Goal: Information Seeking & Learning: Check status

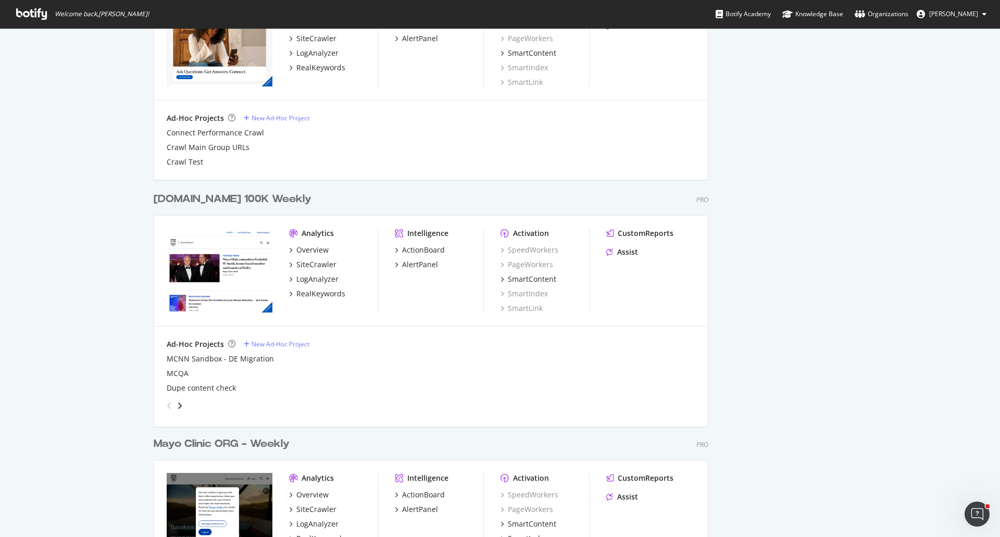
scroll to position [1034, 0]
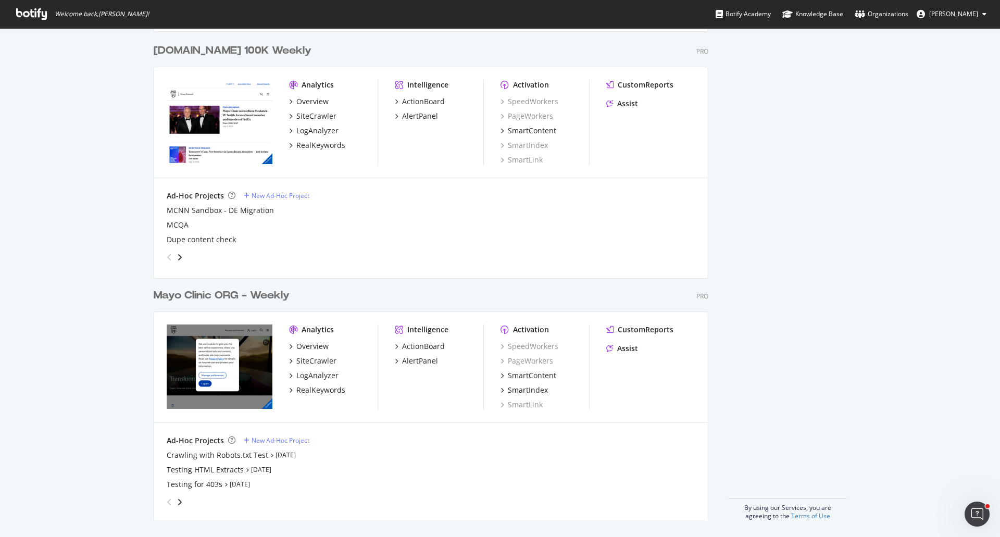
click at [261, 298] on div "Mayo Clinic ORG - Weekly" at bounding box center [222, 295] width 136 height 15
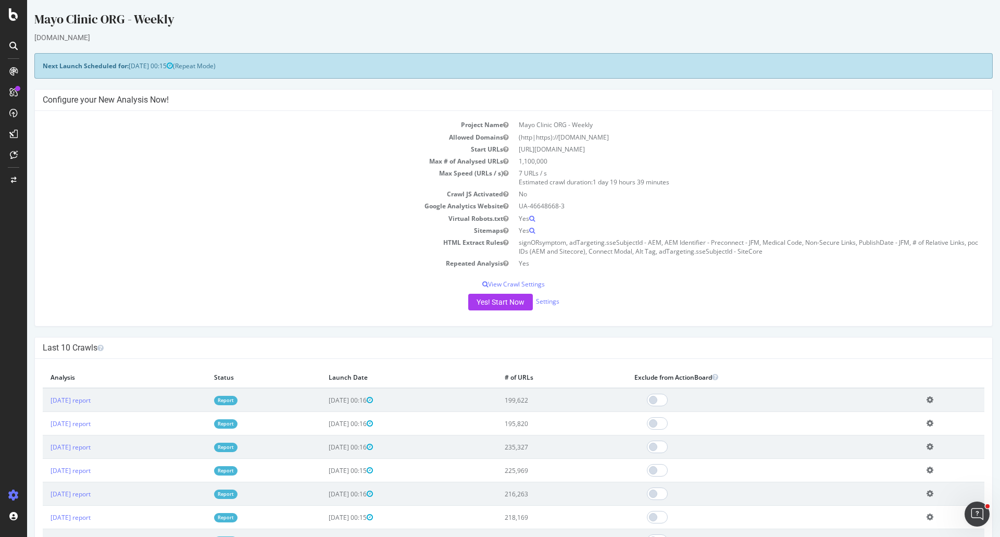
click at [238, 397] on link "Report" at bounding box center [225, 400] width 23 height 9
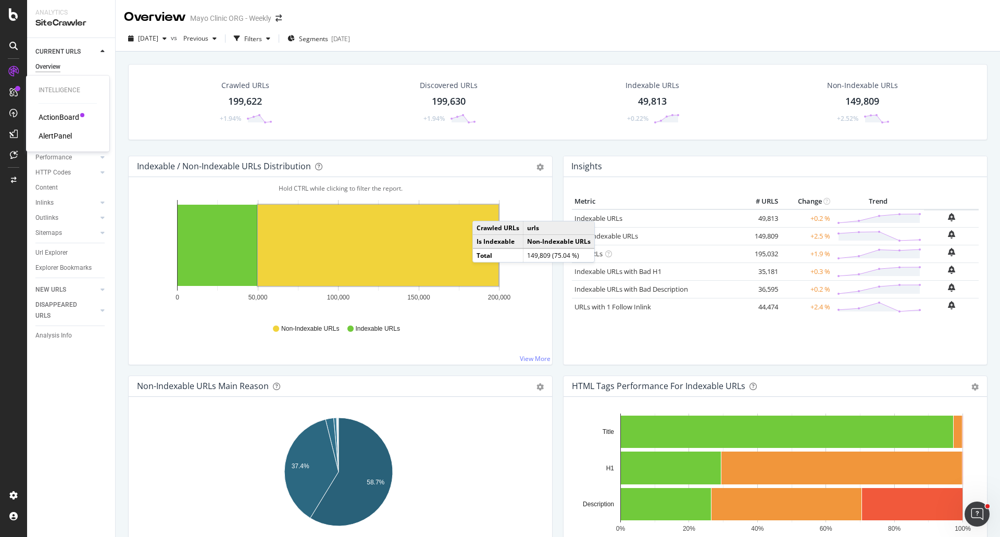
click at [51, 134] on div "AlertPanel" at bounding box center [55, 136] width 33 height 10
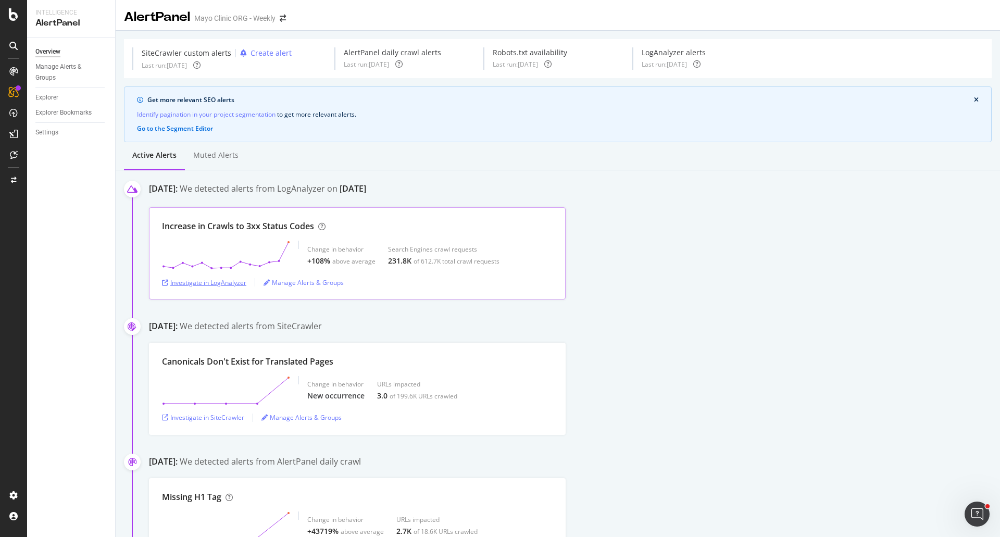
click at [232, 285] on div "Investigate in LogAnalyzer" at bounding box center [204, 282] width 84 height 9
click at [220, 284] on div "Investigate in LogAnalyzer" at bounding box center [204, 282] width 84 height 9
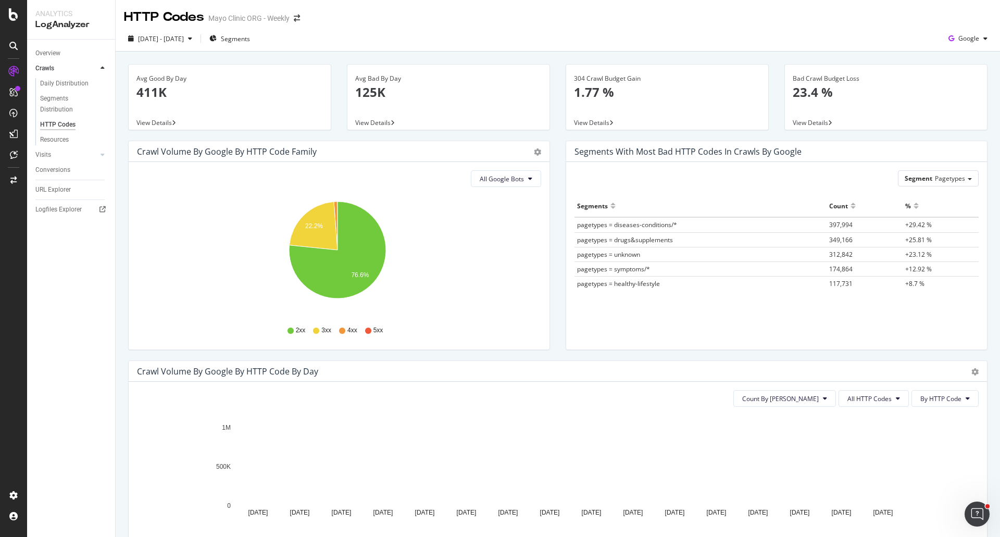
scroll to position [156, 0]
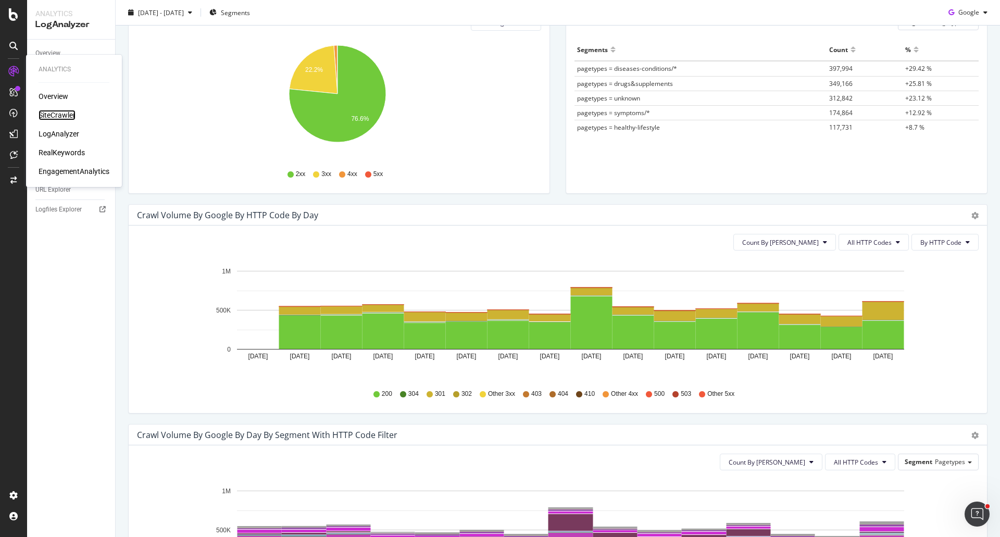
click at [62, 115] on div "SiteCrawler" at bounding box center [57, 115] width 37 height 10
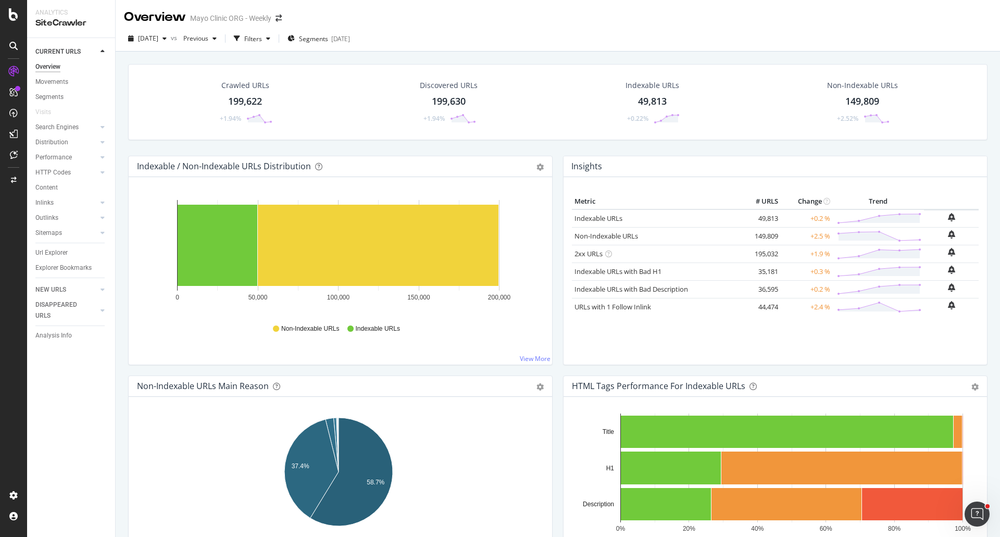
click at [259, 107] on div "199,622" at bounding box center [245, 102] width 34 height 14
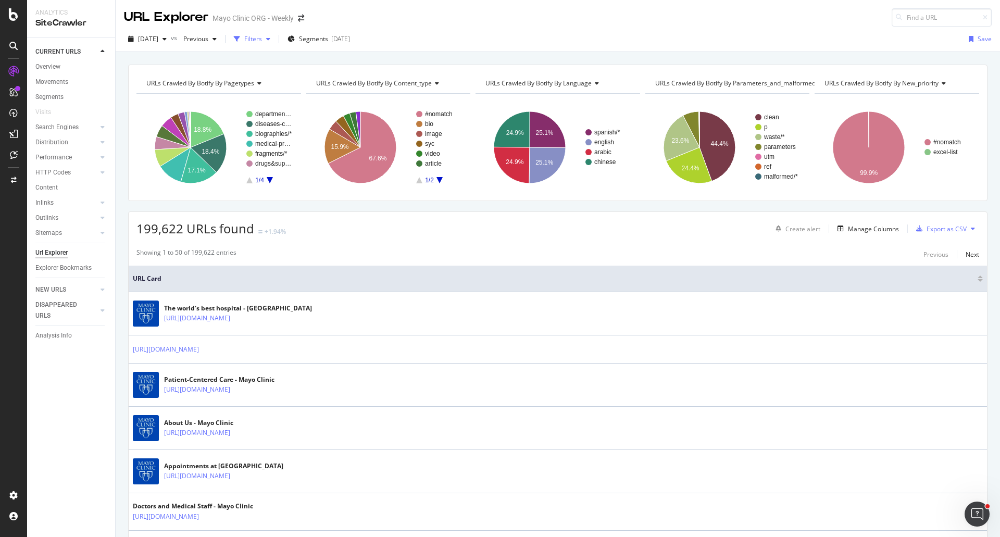
click at [262, 36] on div "Filters" at bounding box center [253, 38] width 18 height 9
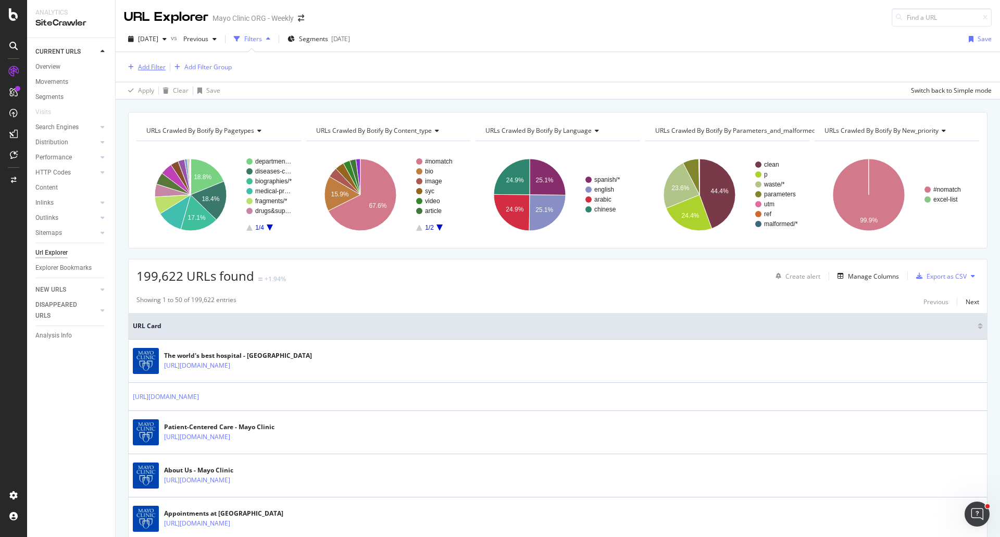
click at [157, 67] on div "Add Filter" at bounding box center [152, 67] width 28 height 9
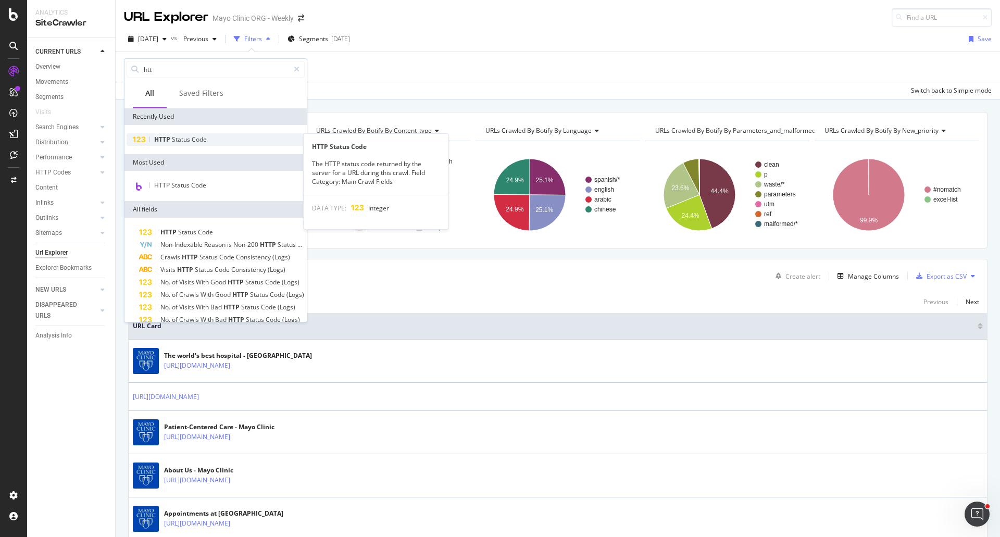
type input "htt"
click at [184, 142] on span "Status" at bounding box center [182, 139] width 20 height 9
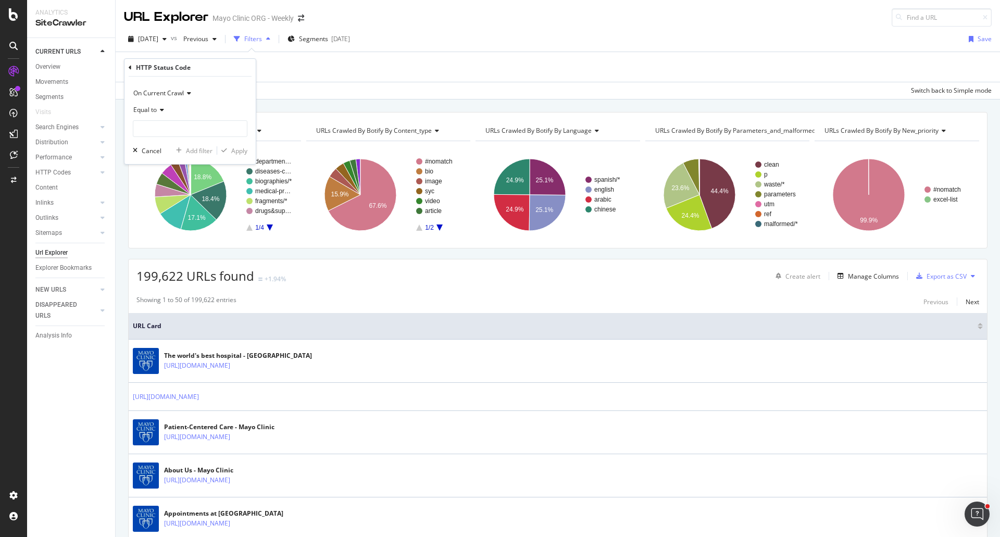
click at [157, 110] on span "Equal to" at bounding box center [144, 109] width 23 height 9
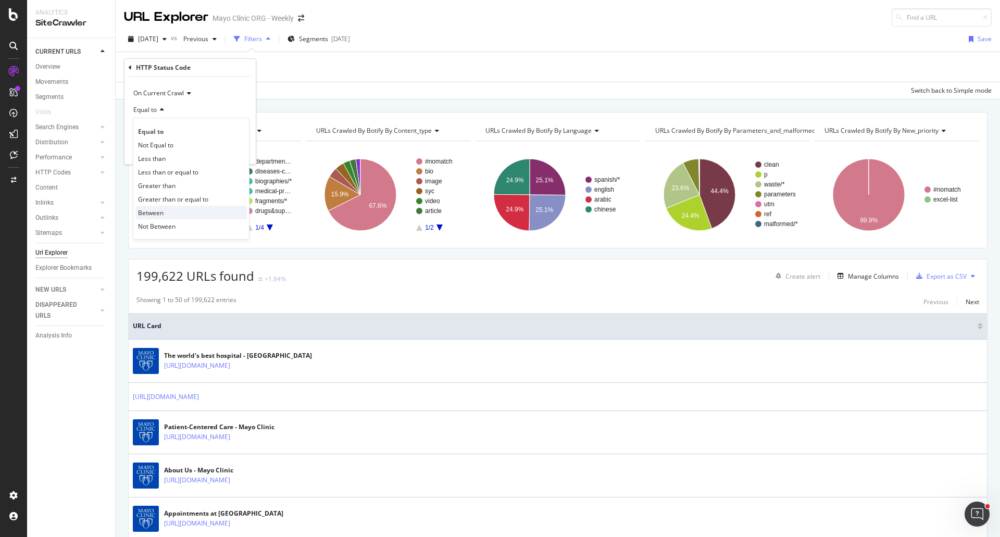
click at [158, 211] on span "Between" at bounding box center [151, 212] width 26 height 9
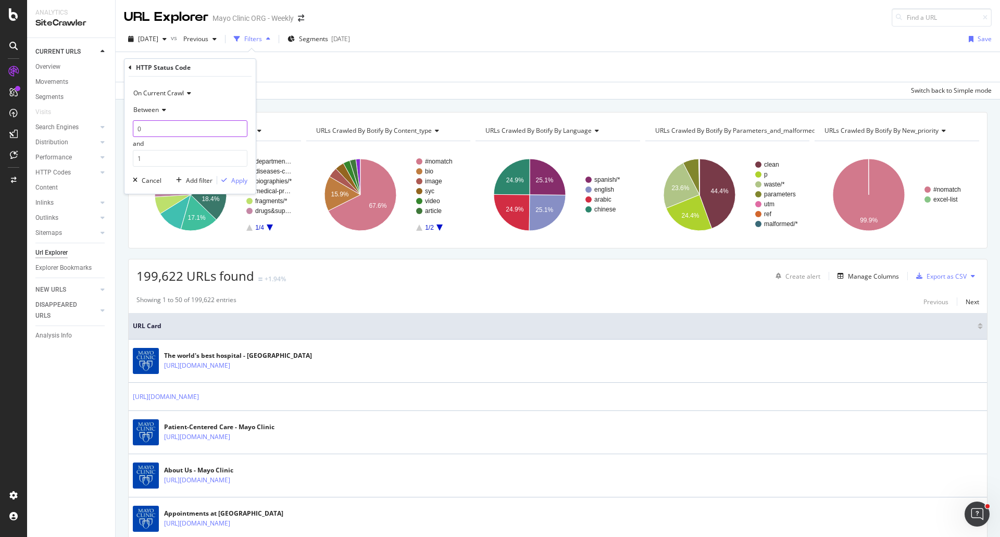
click at [166, 121] on input "0" at bounding box center [190, 128] width 115 height 17
type input "300"
drag, startPoint x: 154, startPoint y: 158, endPoint x: 90, endPoint y: 159, distance: 64.1
click at [90, 159] on body "Analytics SiteCrawler CURRENT URLS Overview Movements Segments Visits Search En…" at bounding box center [500, 268] width 1000 height 537
drag, startPoint x: 160, startPoint y: 161, endPoint x: 68, endPoint y: 159, distance: 91.7
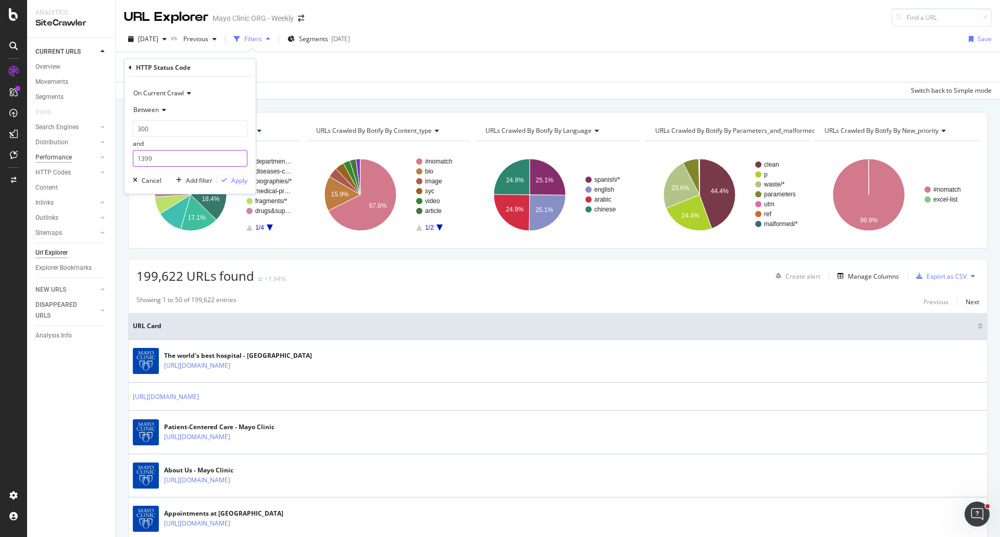
click at [68, 159] on body "Analytics SiteCrawler CURRENT URLS Overview Movements Segments Visits Search En…" at bounding box center [500, 268] width 1000 height 537
type input "1"
type input "399"
click at [242, 180] on div "Apply" at bounding box center [239, 180] width 16 height 9
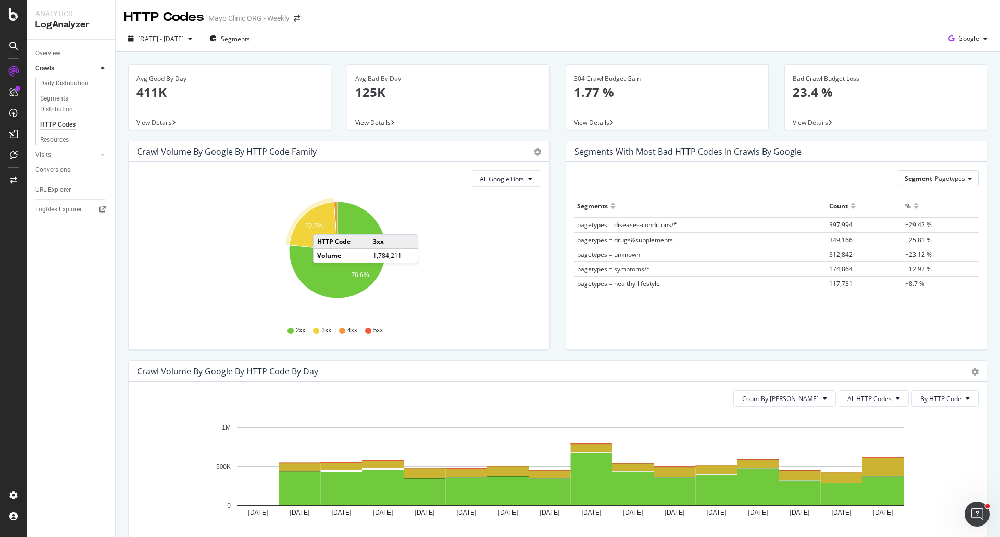
click at [324, 224] on icon "A chart." at bounding box center [313, 226] width 48 height 48
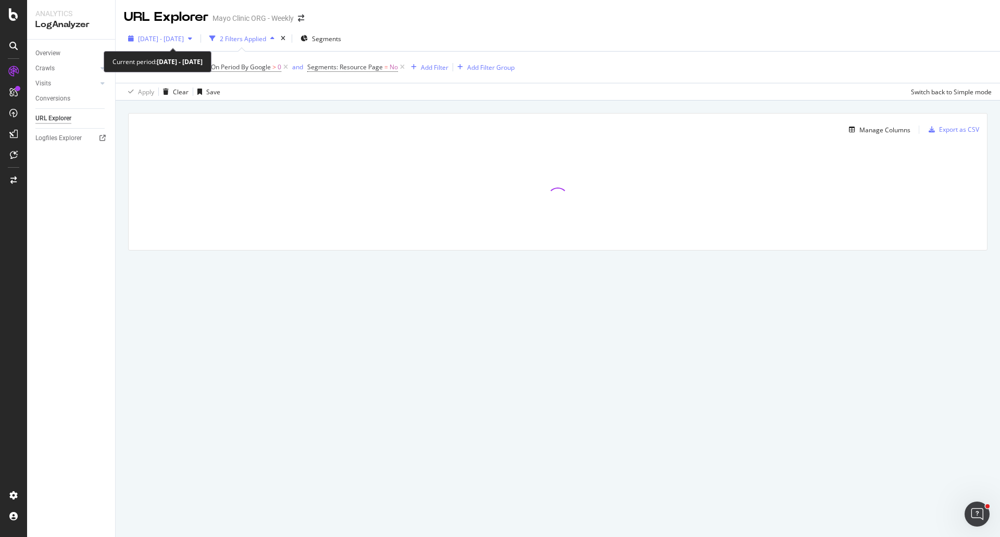
click at [150, 38] on span "[DATE] - [DATE]" at bounding box center [161, 38] width 46 height 9
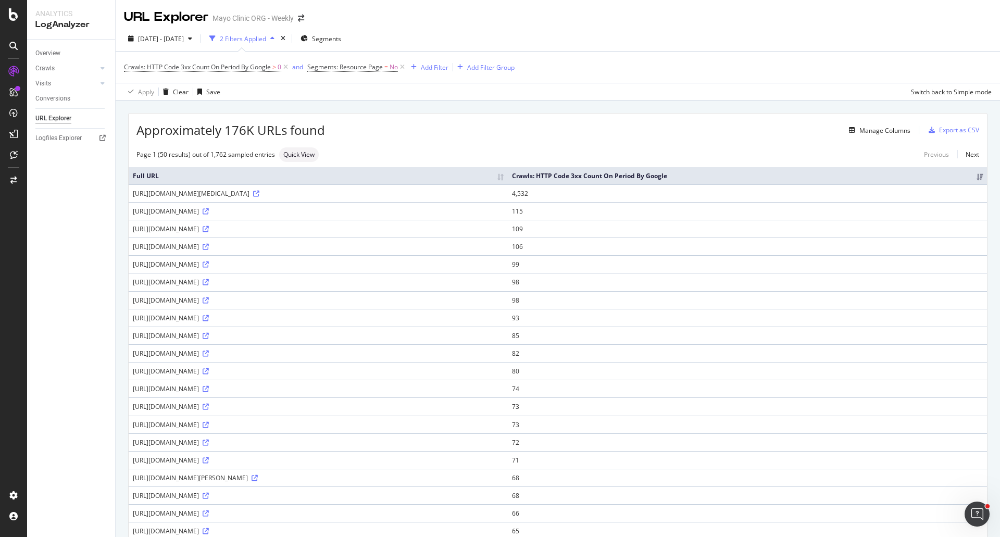
click at [355, 101] on div "[DATE] - [DATE] 2 Filters Applied Segments Crawls: HTTP Code 3xx Count On Perio…" at bounding box center [558, 63] width 885 height 75
click at [172, 38] on span "[DATE] - [DATE]" at bounding box center [161, 38] width 46 height 9
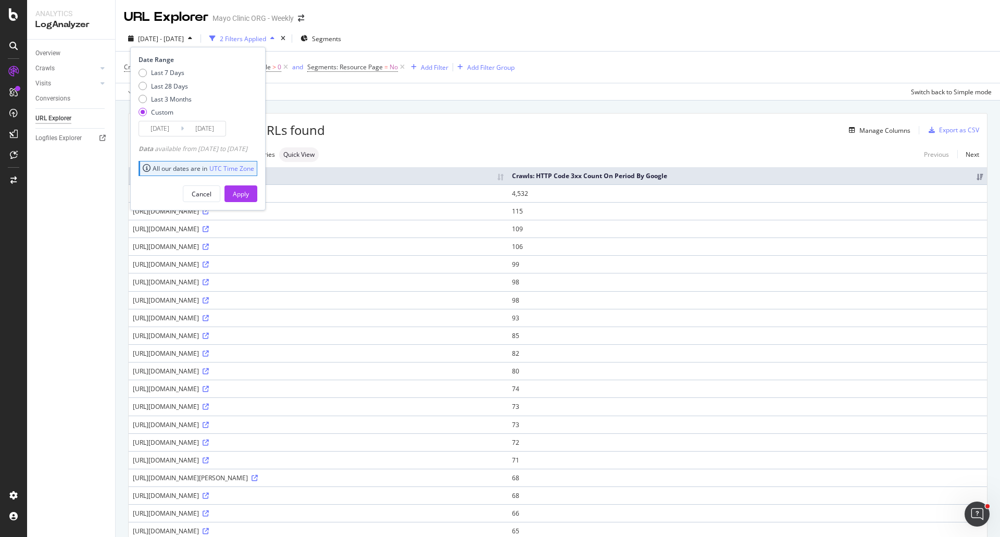
click at [150, 134] on input "[DATE]" at bounding box center [160, 128] width 42 height 15
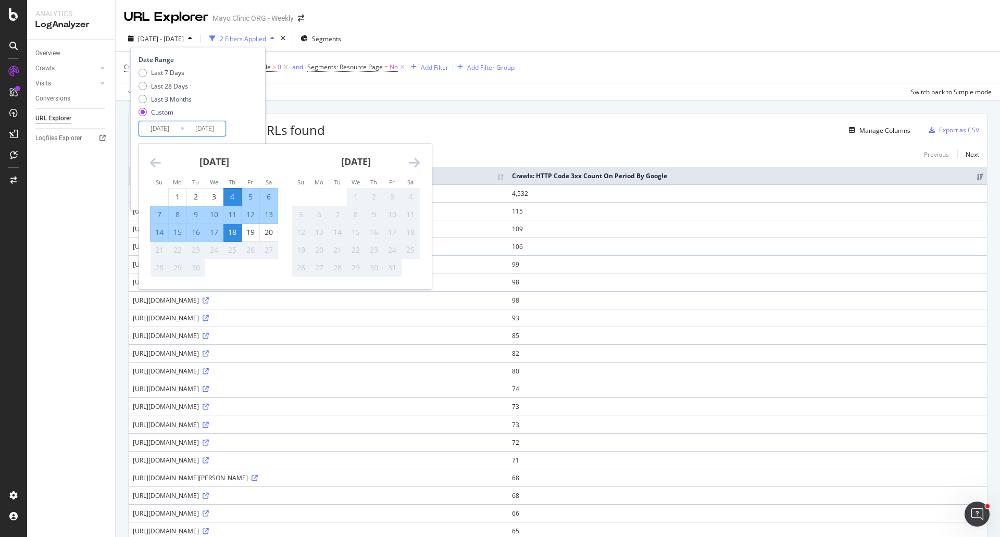
click at [215, 234] on div "17" at bounding box center [214, 232] width 18 height 10
type input "2025/09/17"
click at [255, 109] on div "Last 7 Days Last 28 Days Last 3 Months Custom" at bounding box center [197, 94] width 116 height 53
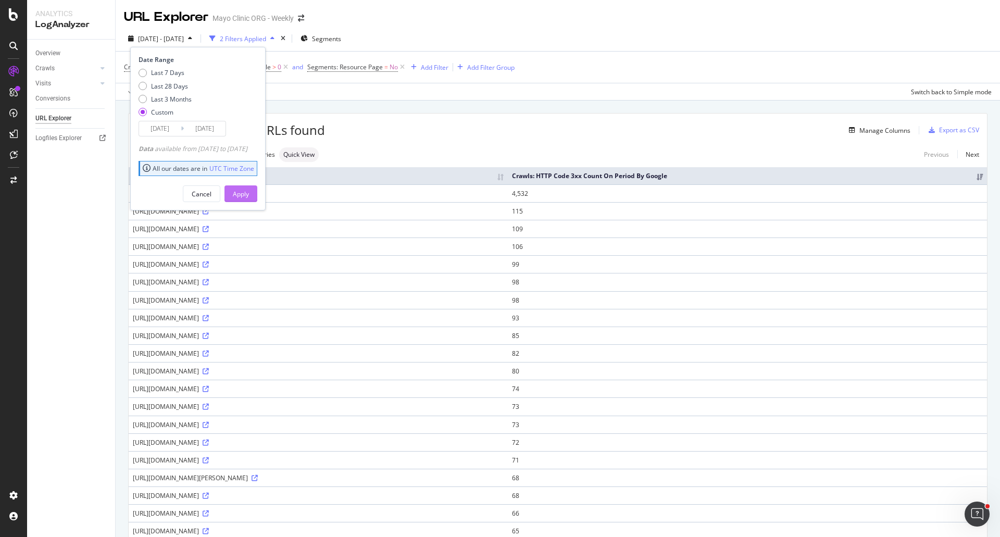
click at [249, 193] on div "Apply" at bounding box center [241, 194] width 16 height 9
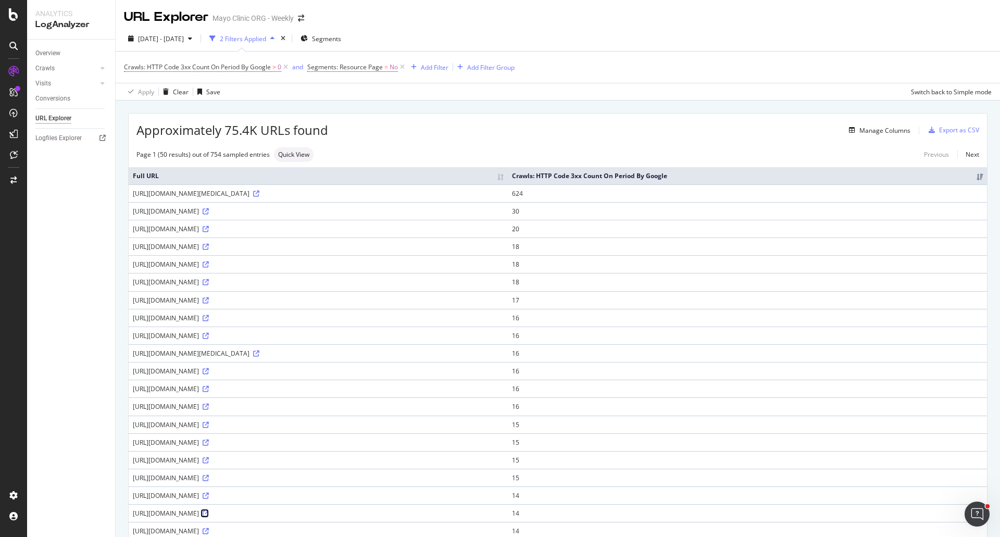
click at [209, 514] on icon at bounding box center [206, 514] width 6 height 6
click at [869, 131] on div "Manage Columns" at bounding box center [885, 130] width 51 height 9
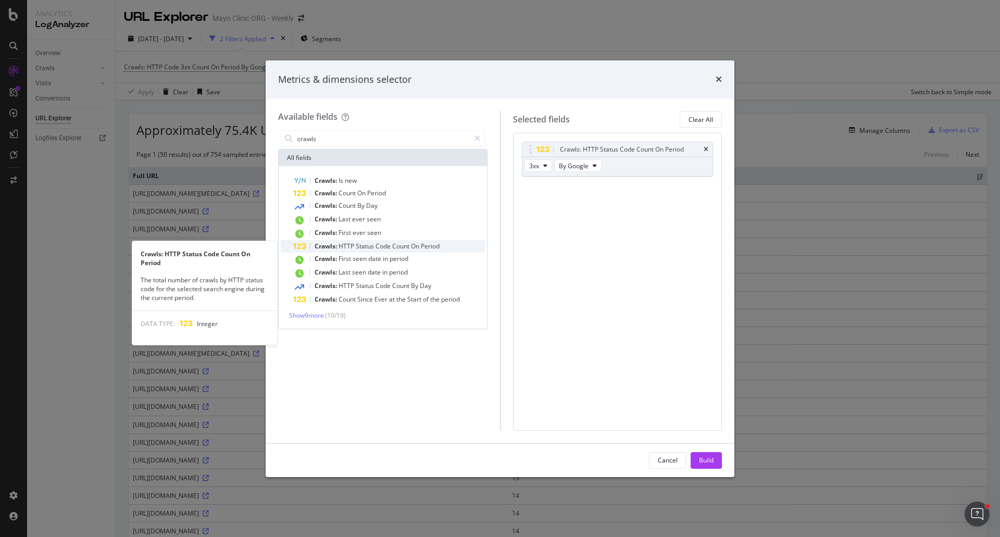
type input "crawls"
click at [410, 249] on span "Count" at bounding box center [401, 246] width 19 height 9
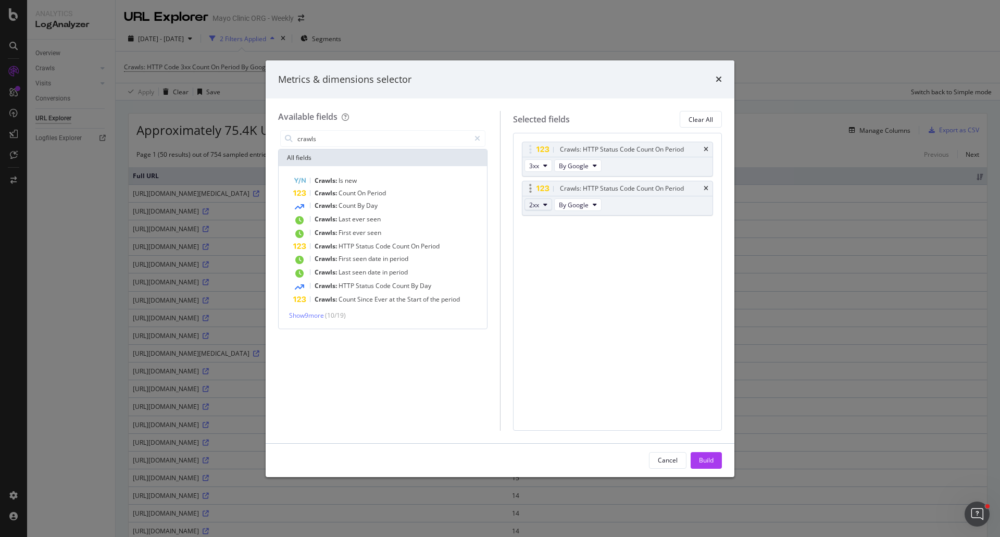
click at [537, 204] on span "2xx" at bounding box center [534, 205] width 10 height 9
click at [541, 244] on span "3xx" at bounding box center [548, 242] width 28 height 9
click at [704, 185] on icon "times" at bounding box center [706, 188] width 5 height 6
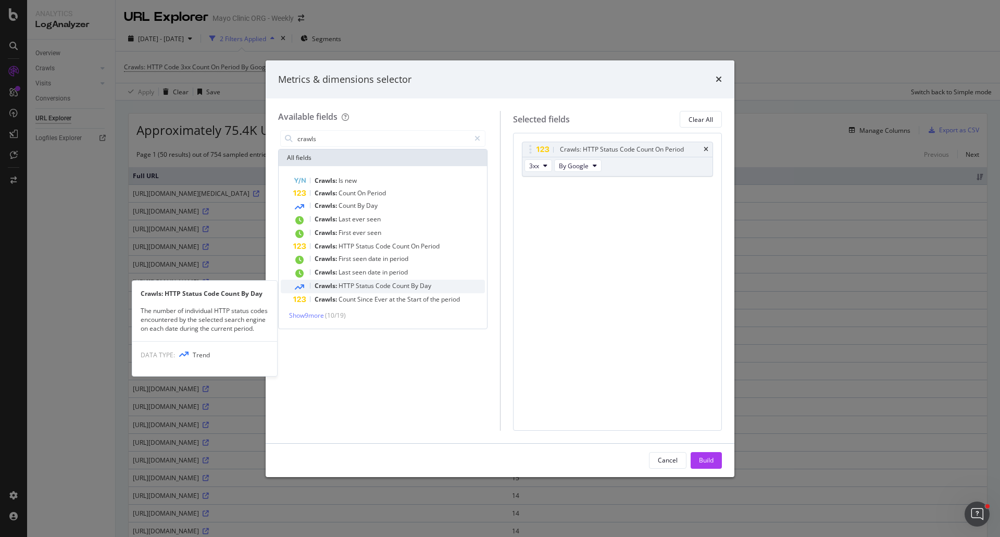
click at [394, 289] on span "Count" at bounding box center [401, 285] width 19 height 9
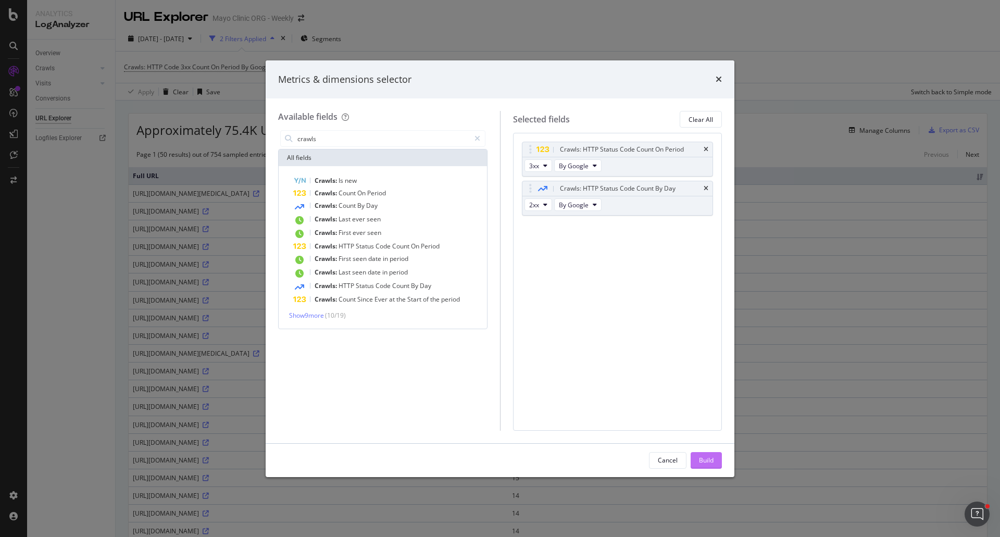
click at [713, 461] on div "Build" at bounding box center [706, 460] width 15 height 9
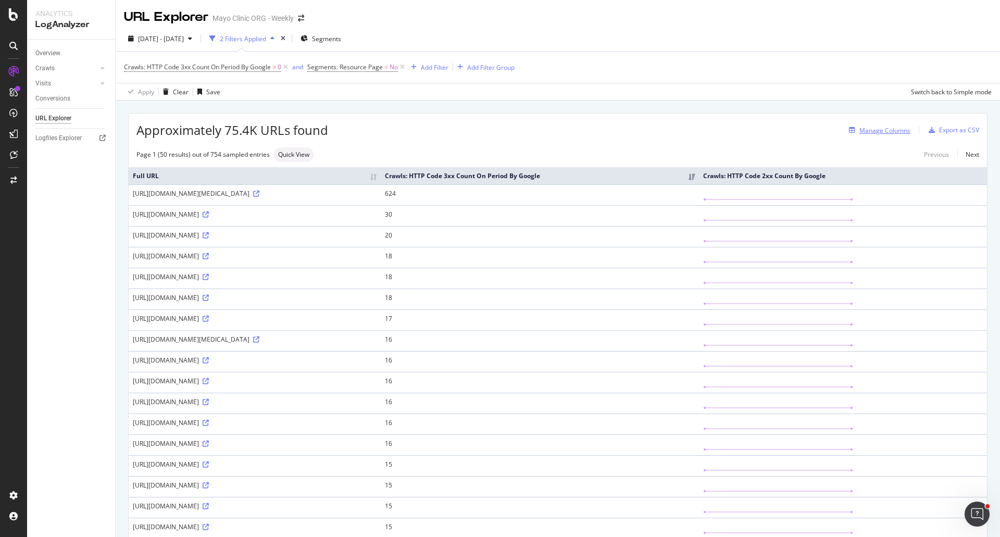
click at [882, 132] on div "Manage Columns" at bounding box center [885, 130] width 51 height 9
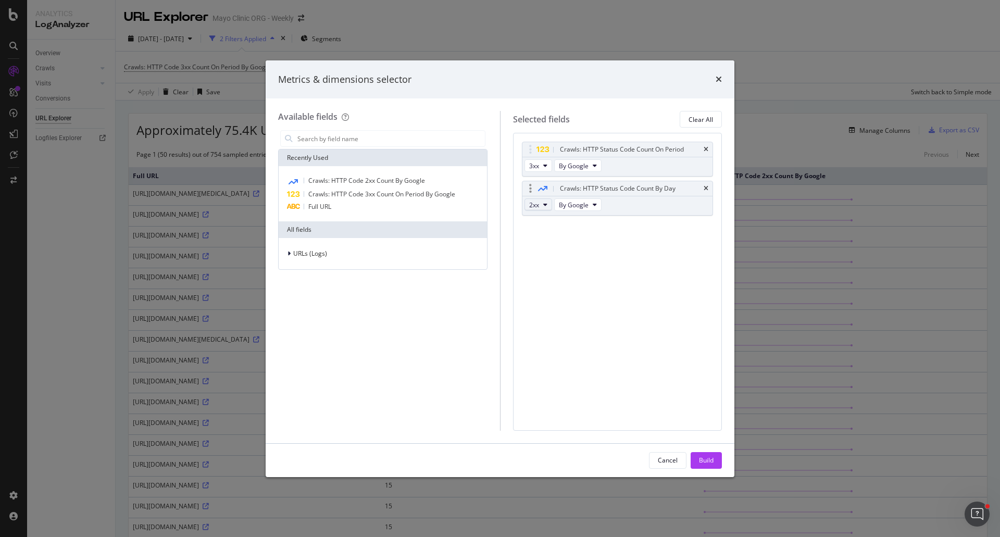
click at [539, 207] on button "2xx" at bounding box center [539, 205] width 28 height 13
click at [548, 243] on span "3xx" at bounding box center [548, 242] width 28 height 9
click at [701, 466] on div "Build" at bounding box center [706, 461] width 15 height 16
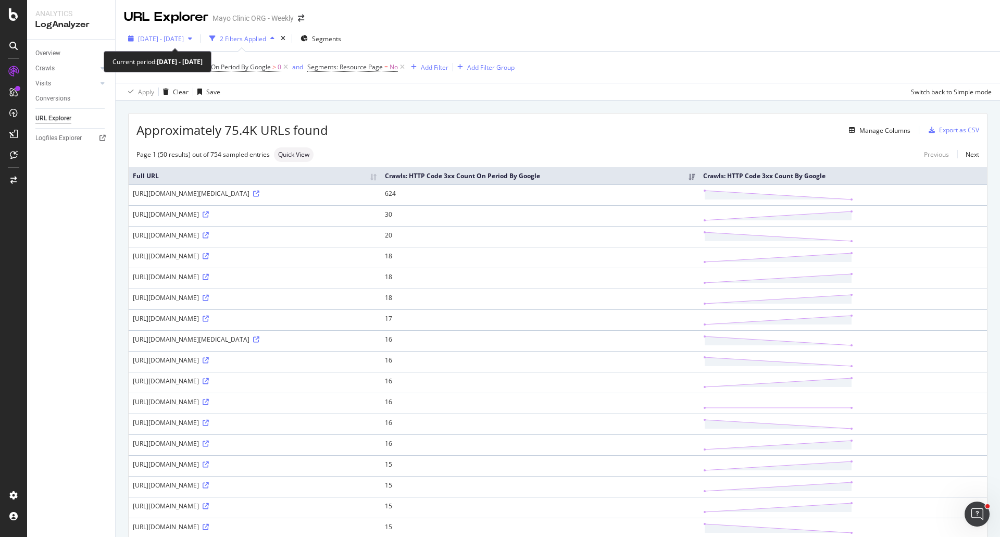
click at [178, 39] on span "2025 Sep. 17th - Sep. 18th" at bounding box center [161, 38] width 46 height 9
click at [951, 129] on div "Export as CSV" at bounding box center [959, 130] width 40 height 9
click at [939, 128] on div "Export as CSV" at bounding box center [959, 130] width 40 height 9
click at [209, 485] on icon at bounding box center [206, 485] width 6 height 6
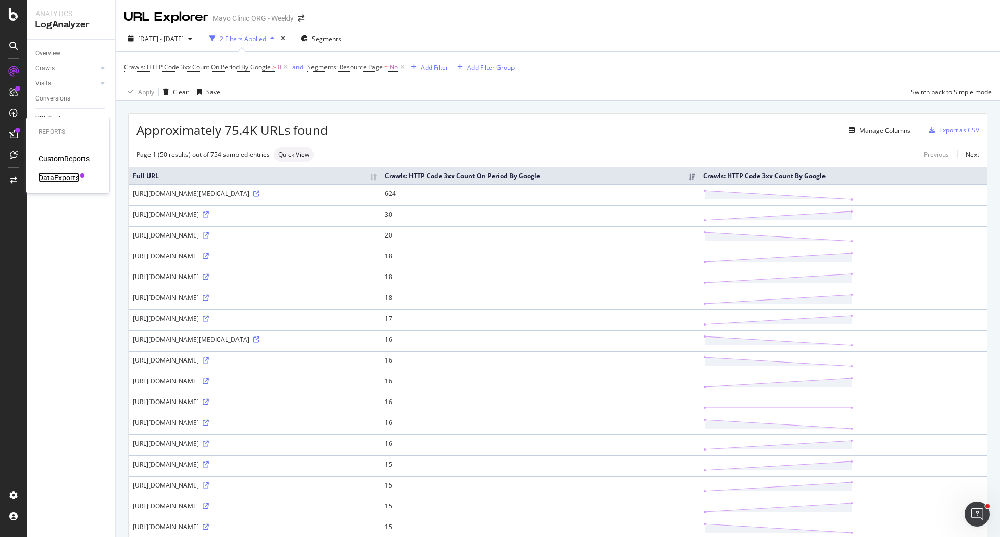
click at [58, 176] on div "DataExports" at bounding box center [59, 177] width 41 height 10
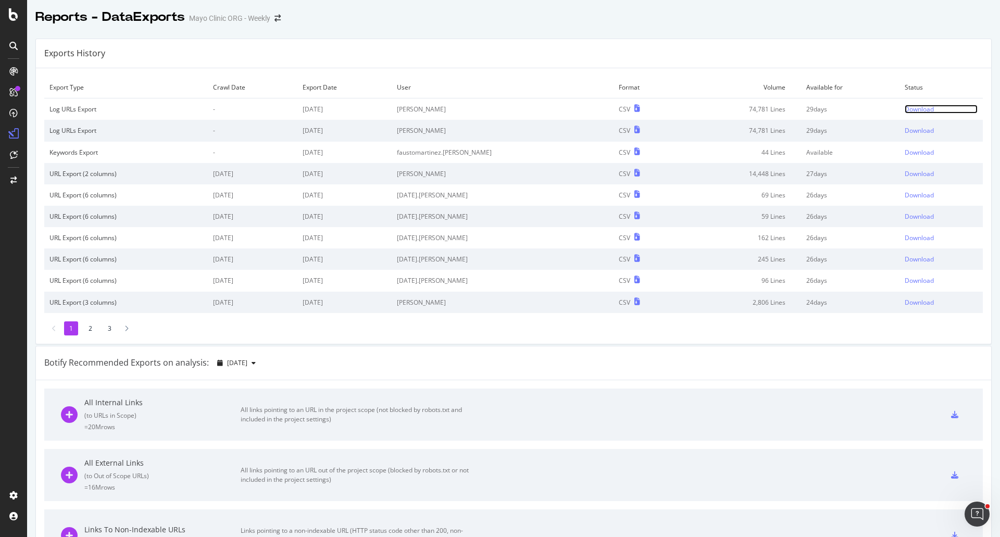
click at [913, 107] on div "Download" at bounding box center [919, 109] width 29 height 9
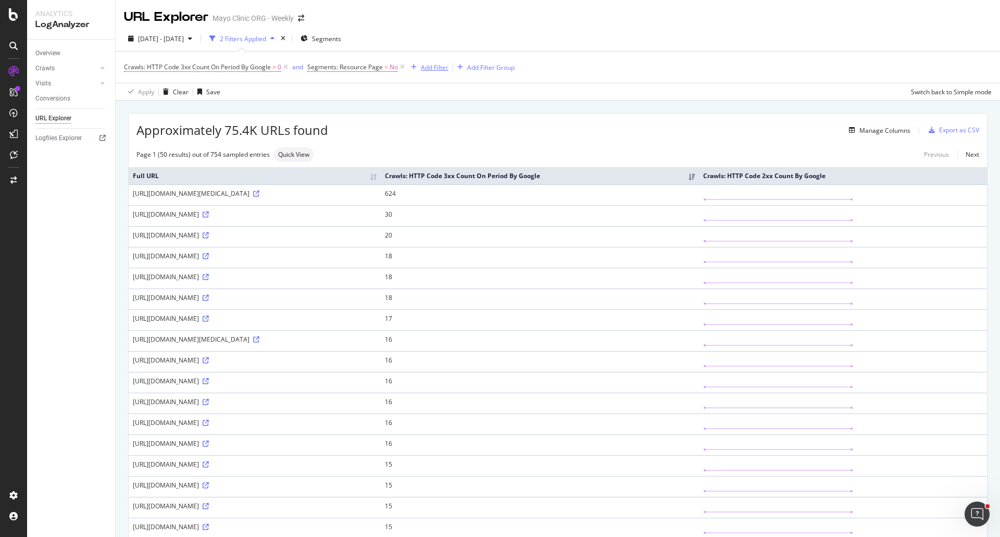
click at [429, 66] on div "Add Filter" at bounding box center [435, 67] width 28 height 9
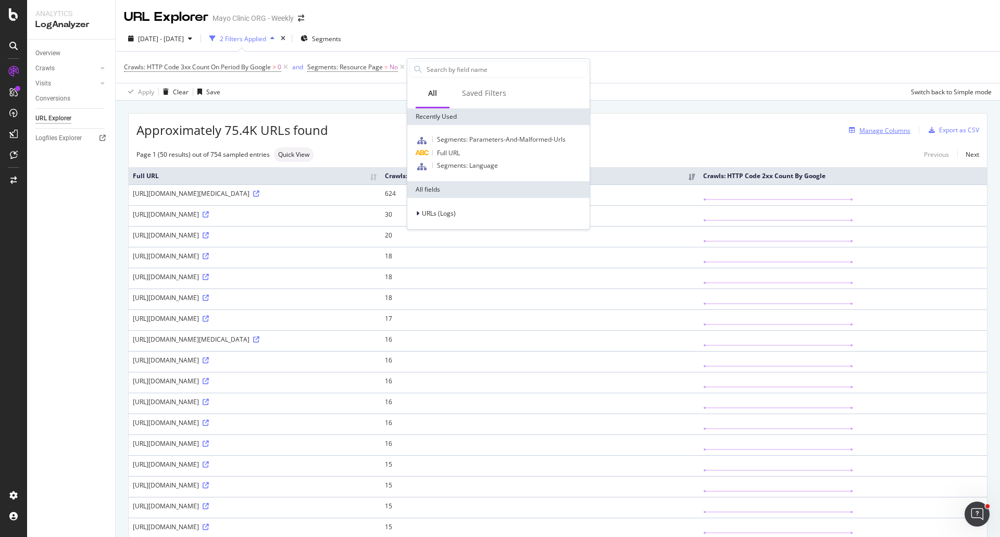
click at [881, 128] on div "Manage Columns" at bounding box center [885, 130] width 51 height 9
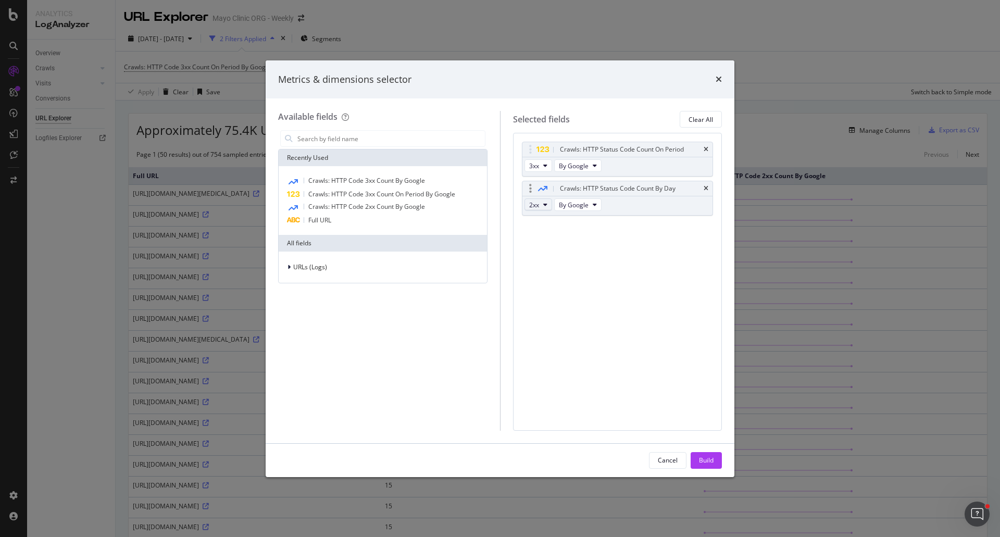
click at [535, 204] on span "2xx" at bounding box center [534, 205] width 10 height 9
click at [543, 244] on span "3xx" at bounding box center [548, 242] width 28 height 9
click at [705, 456] on div "Build" at bounding box center [706, 460] width 15 height 9
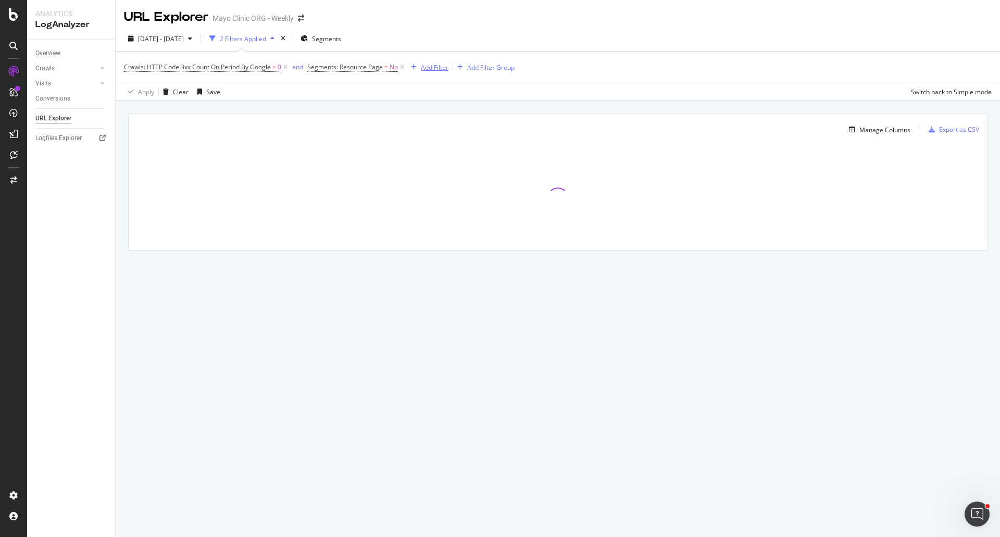
click at [438, 70] on div "Add Filter" at bounding box center [435, 67] width 28 height 9
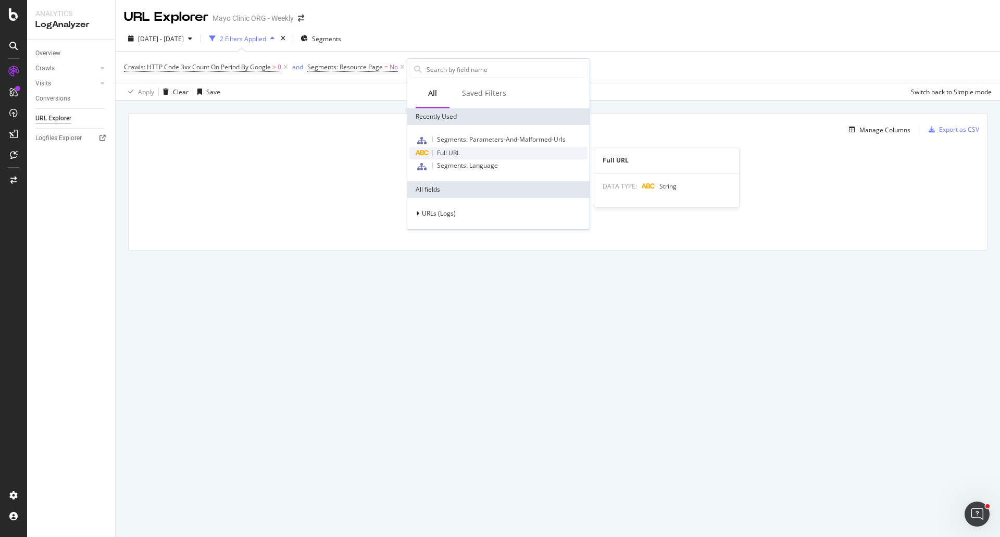
click at [447, 152] on span "Full URL" at bounding box center [448, 152] width 23 height 9
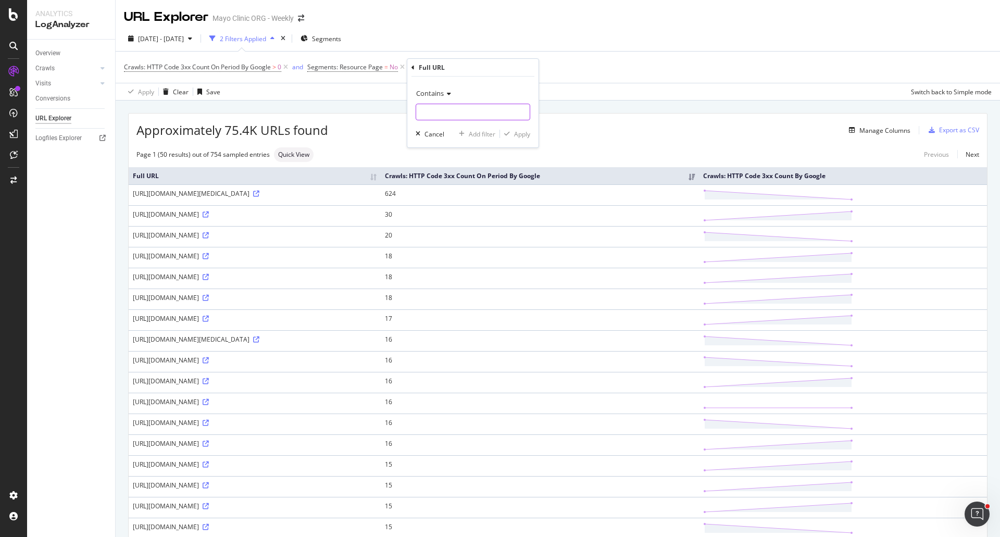
click at [435, 110] on input "text" at bounding box center [473, 112] width 114 height 17
type input "/health/"
click at [528, 134] on div "Apply" at bounding box center [522, 134] width 16 height 9
